Goal: Contribute content: Add original content to the website for others to see

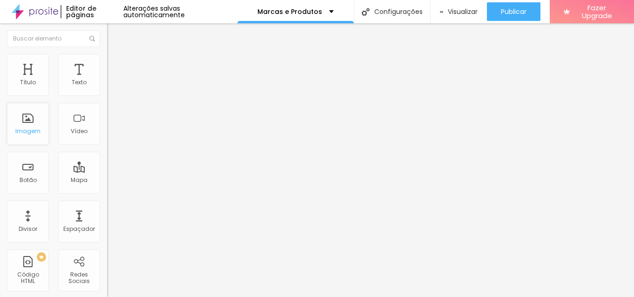
click at [35, 128] on div "Imagem" at bounding box center [27, 131] width 25 height 7
click at [107, 80] on span "Trocar imagem" at bounding box center [132, 76] width 51 height 8
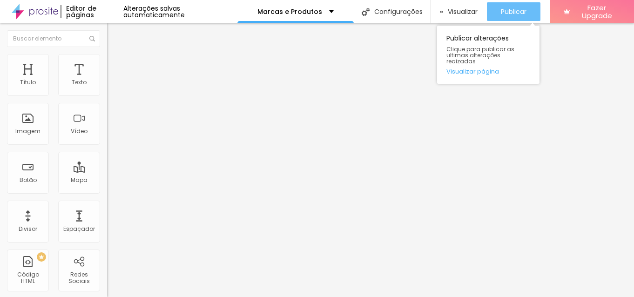
click at [530, 12] on button "Publicar" at bounding box center [514, 11] width 54 height 19
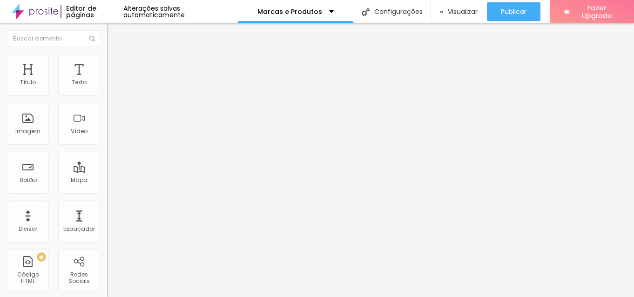
click at [107, 87] on input "[PERSON_NAME] 300 sala 04 bethania" at bounding box center [163, 82] width 112 height 9
drag, startPoint x: 59, startPoint y: 102, endPoint x: 52, endPoint y: 105, distance: 7.1
click at [107, 87] on input "[PERSON_NAME] 300 sala 04 bethania" at bounding box center [163, 82] width 112 height 9
drag, startPoint x: 48, startPoint y: 103, endPoint x: 59, endPoint y: 104, distance: 10.7
click at [107, 87] on input "[PERSON_NAME] 300 sala 04 bethania" at bounding box center [163, 82] width 112 height 9
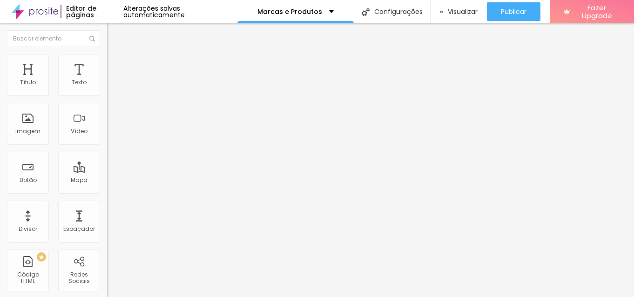
click at [107, 87] on input "[PERSON_NAME] 300 sala 04 bethania" at bounding box center [163, 82] width 112 height 9
type input "[PERSON_NAME][STREET_ADDRESS] bethania"
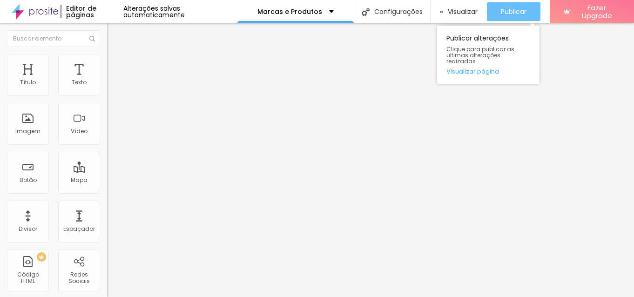
click at [514, 10] on span "Publicar" at bounding box center [514, 11] width 26 height 7
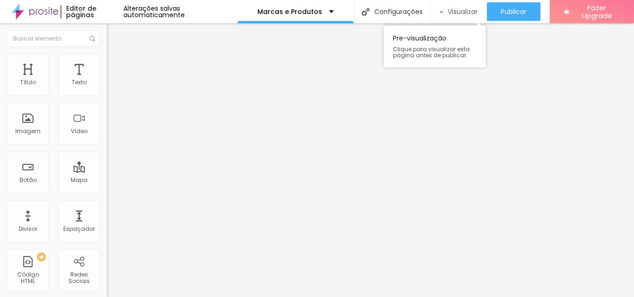
click at [458, 10] on span "Visualizar" at bounding box center [463, 11] width 30 height 7
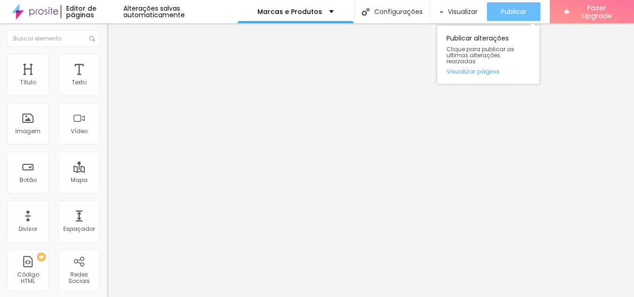
click at [520, 15] on span "Publicar" at bounding box center [514, 11] width 26 height 7
click at [512, 6] on div "Publicar" at bounding box center [514, 11] width 26 height 19
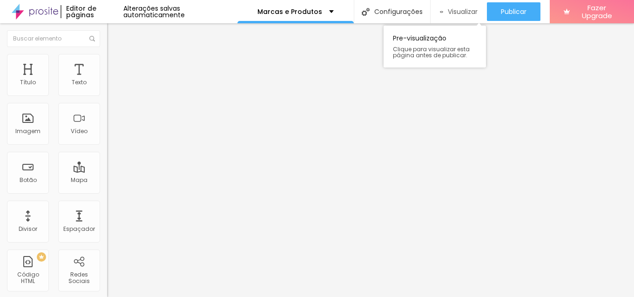
click at [463, 14] on span "Visualizar" at bounding box center [463, 11] width 30 height 7
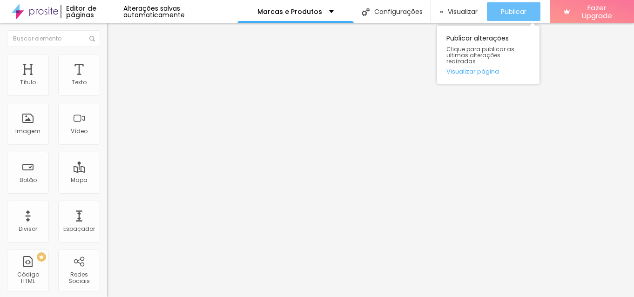
click at [515, 8] on span "Publicar" at bounding box center [514, 11] width 26 height 7
click at [512, 11] on span "Publicar" at bounding box center [514, 11] width 26 height 7
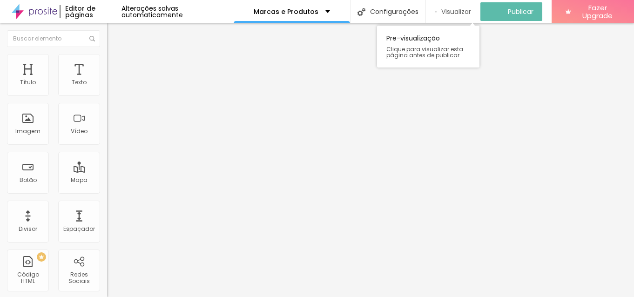
click at [455, 13] on span "Visualizar" at bounding box center [456, 11] width 30 height 7
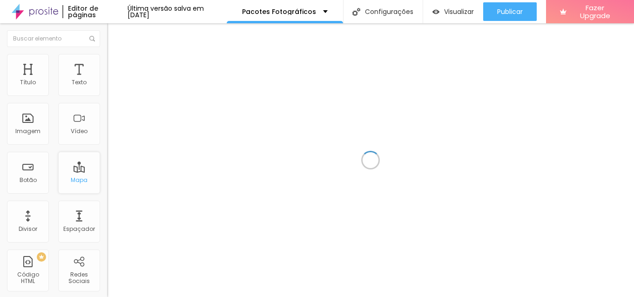
click at [74, 173] on div "Mapa" at bounding box center [79, 173] width 42 height 42
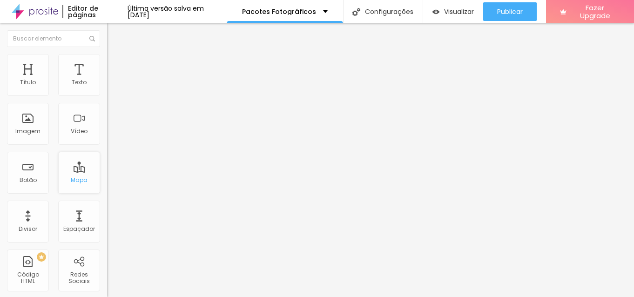
click at [77, 169] on div "Mapa" at bounding box center [79, 173] width 42 height 42
click at [67, 172] on div "Mapa" at bounding box center [79, 173] width 42 height 42
click at [107, 87] on input "[PERSON_NAME] 300 sala 04 bethania" at bounding box center [163, 82] width 112 height 9
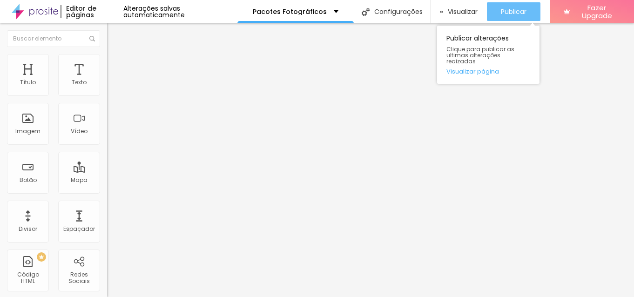
type input "[PERSON_NAME][STREET_ADDRESS] bethania"
click at [505, 14] on span "Publicar" at bounding box center [514, 11] width 26 height 7
click at [513, 20] on div "Publicar" at bounding box center [514, 11] width 26 height 19
